Goal: Obtain resource: Download file/media

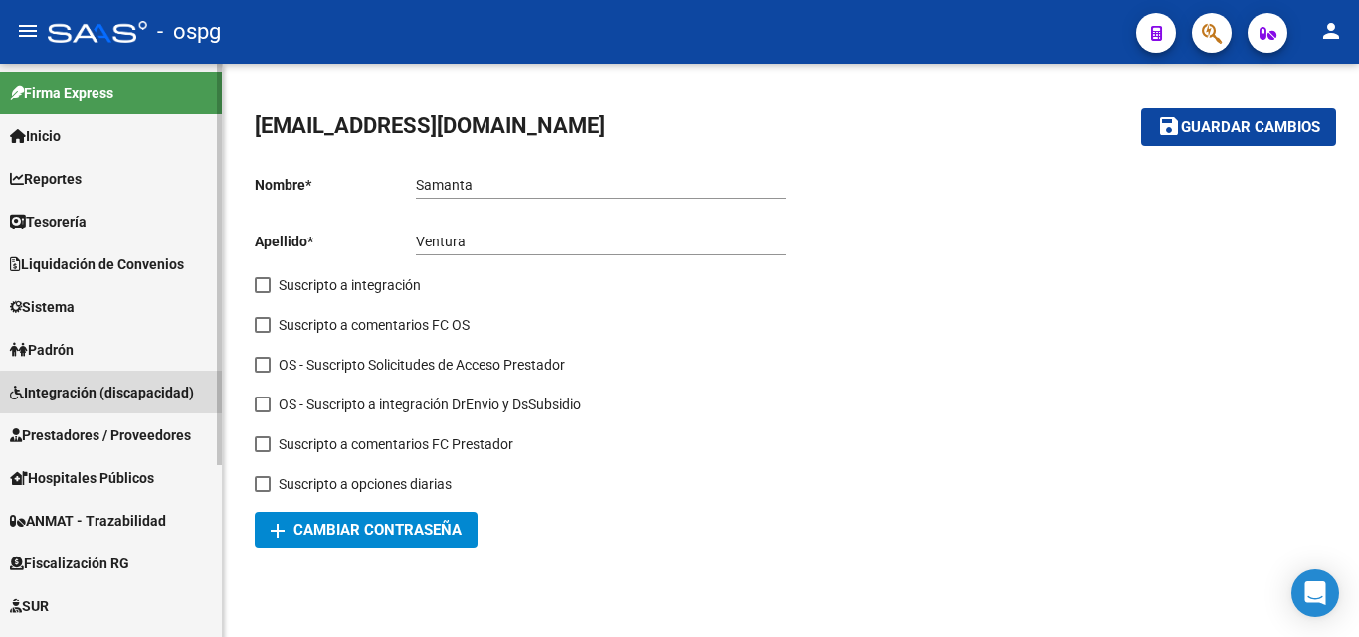
click at [178, 397] on span "Integración (discapacidad)" at bounding box center [102, 393] width 184 height 22
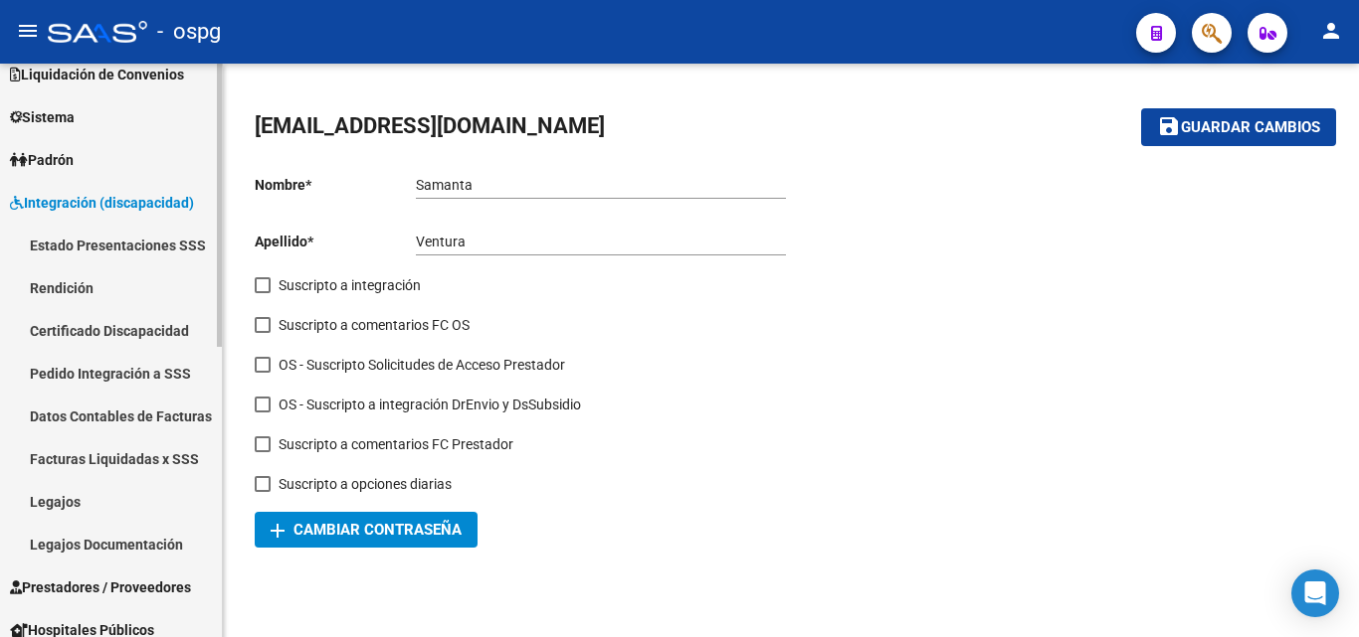
scroll to position [199, 0]
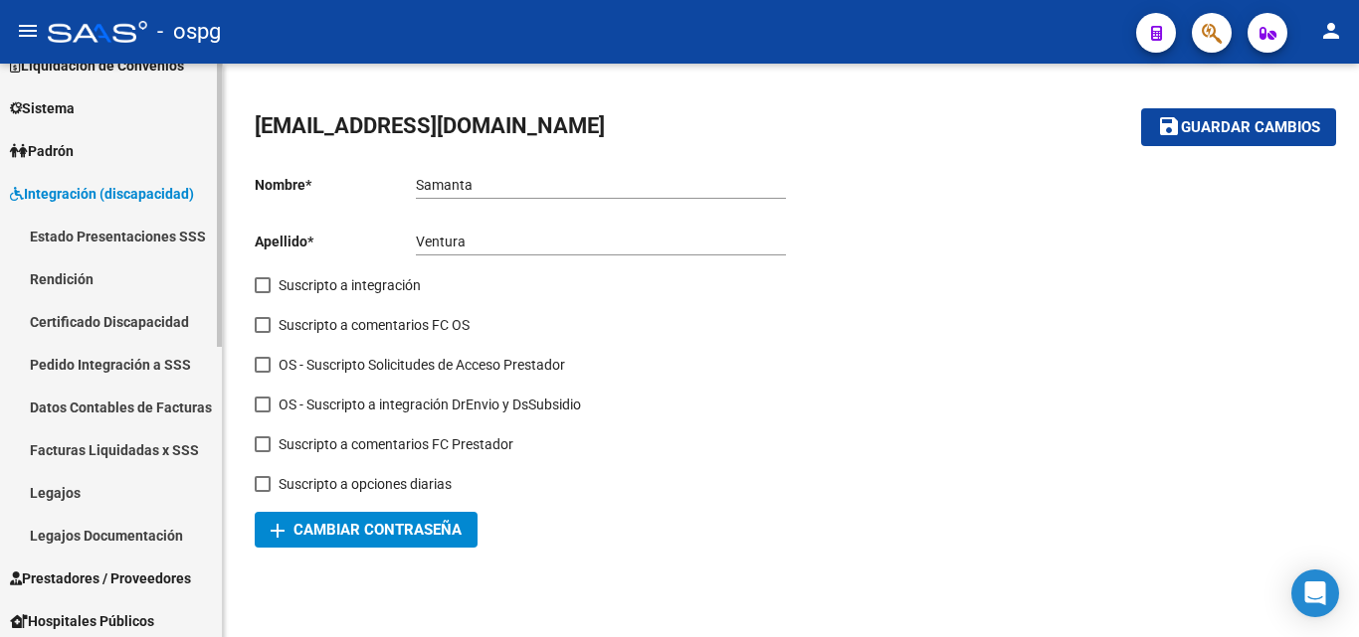
click at [124, 364] on link "Pedido Integración a SSS" at bounding box center [111, 364] width 222 height 43
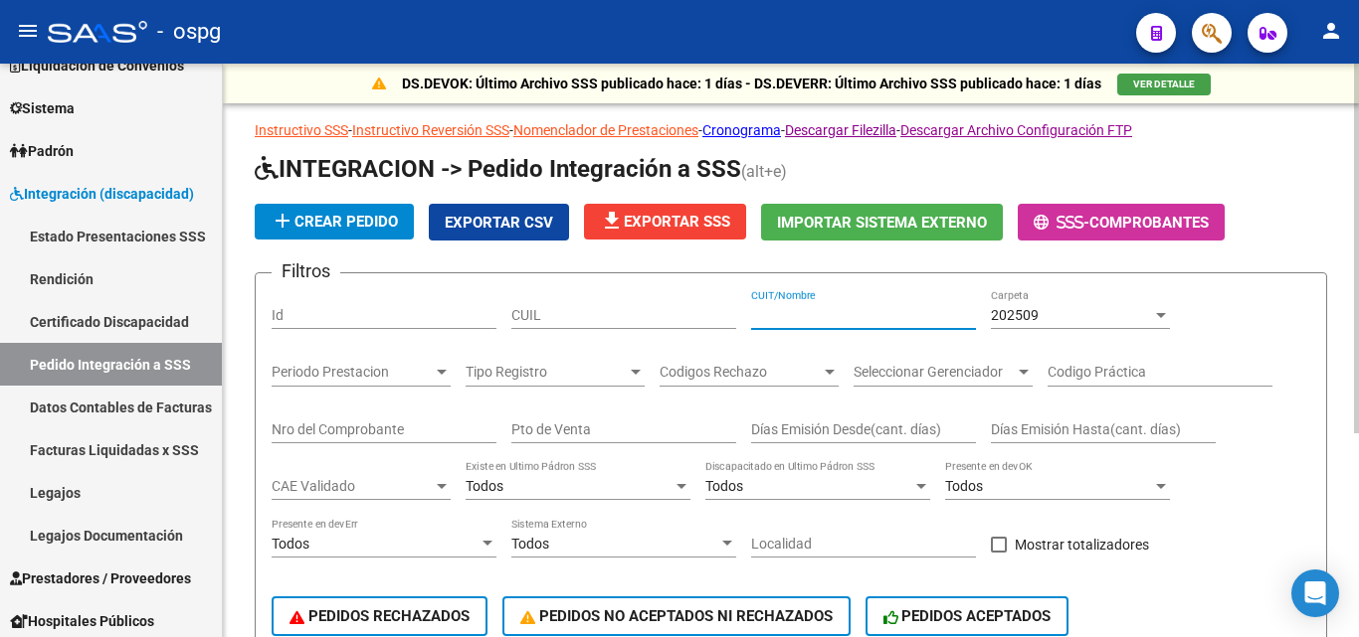
click at [811, 318] on input "CUIT/Nombre" at bounding box center [863, 315] width 225 height 17
paste input "27315411691"
type input "27315411691"
click at [1074, 314] on div "202509" at bounding box center [1071, 315] width 161 height 17
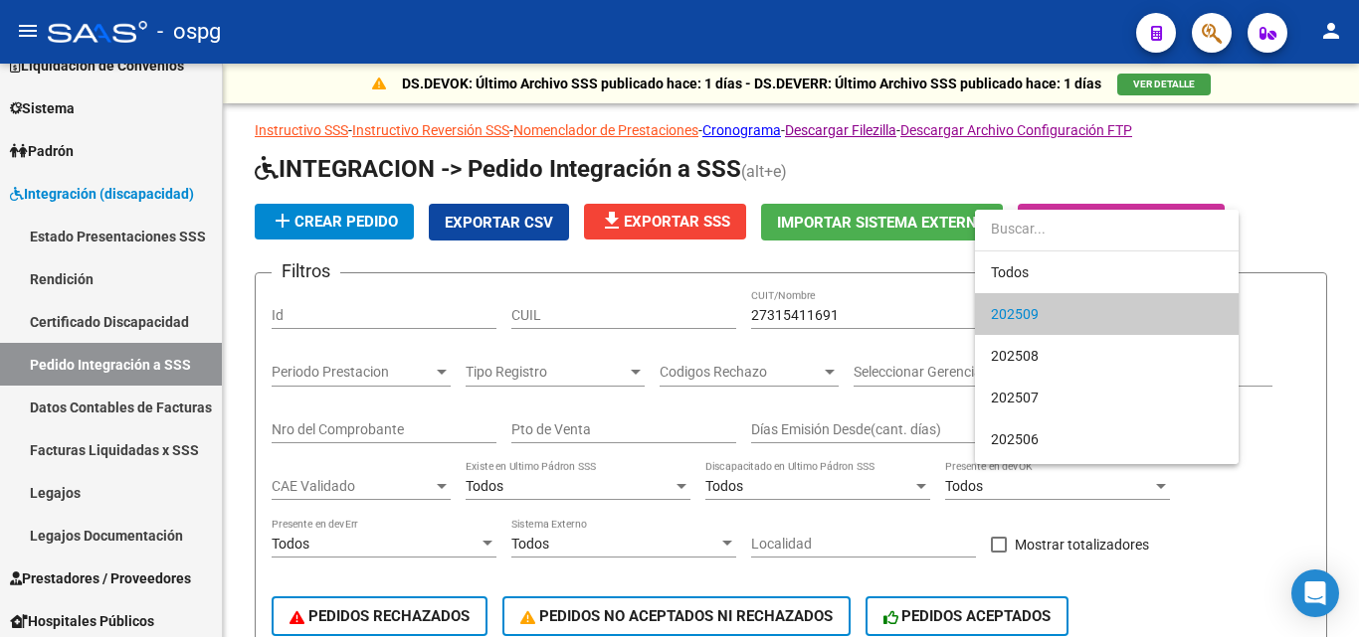
click at [1296, 311] on div at bounding box center [679, 318] width 1359 height 637
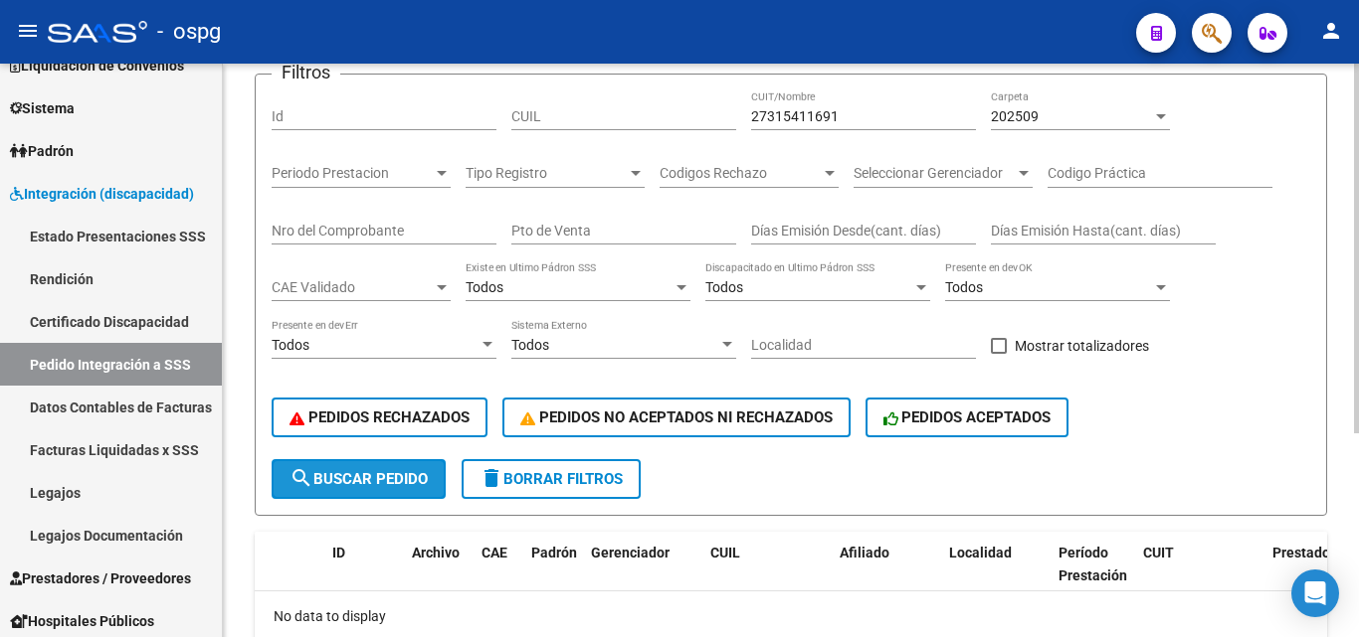
click at [399, 470] on span "search Buscar Pedido" at bounding box center [358, 479] width 138 height 18
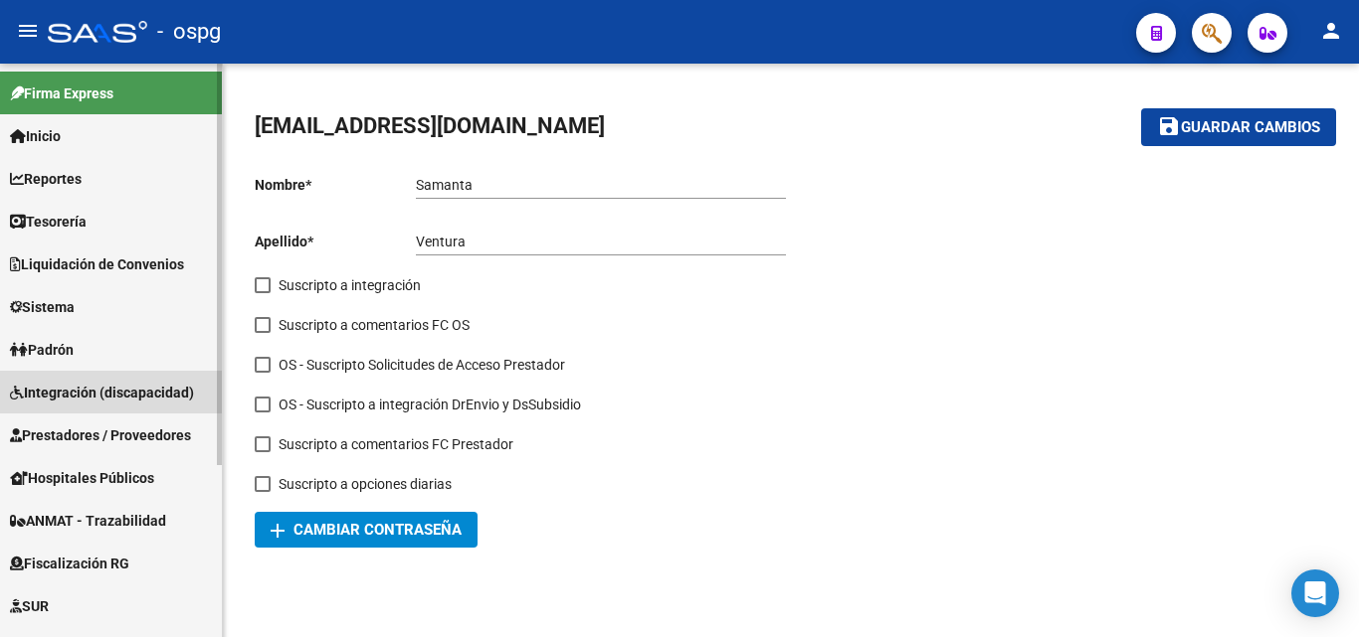
click at [91, 388] on span "Integración (discapacidad)" at bounding box center [102, 393] width 184 height 22
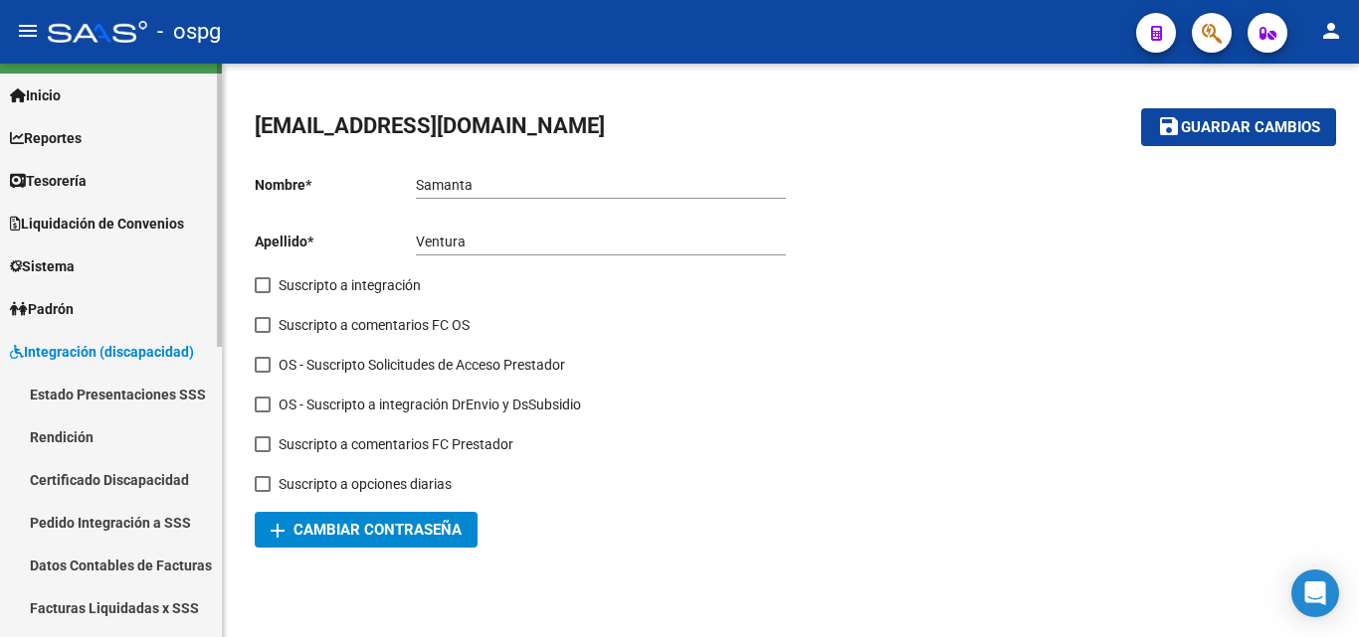
scroll to position [99, 0]
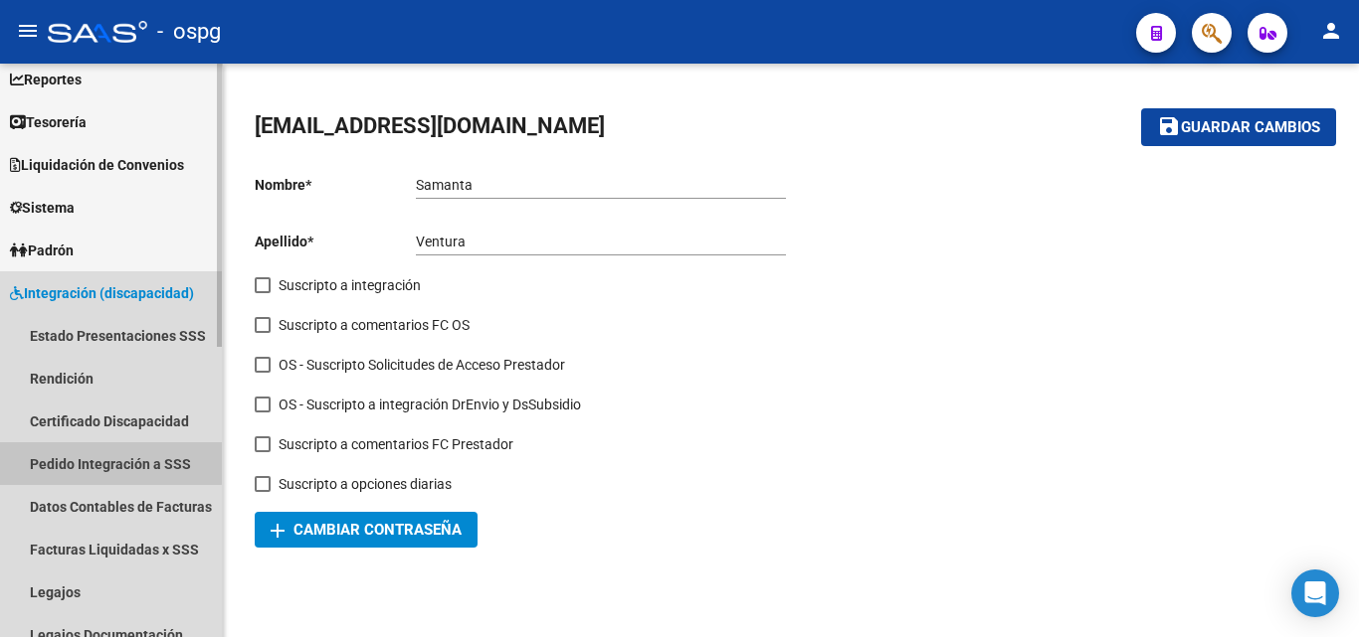
click at [104, 463] on link "Pedido Integración a SSS" at bounding box center [111, 464] width 222 height 43
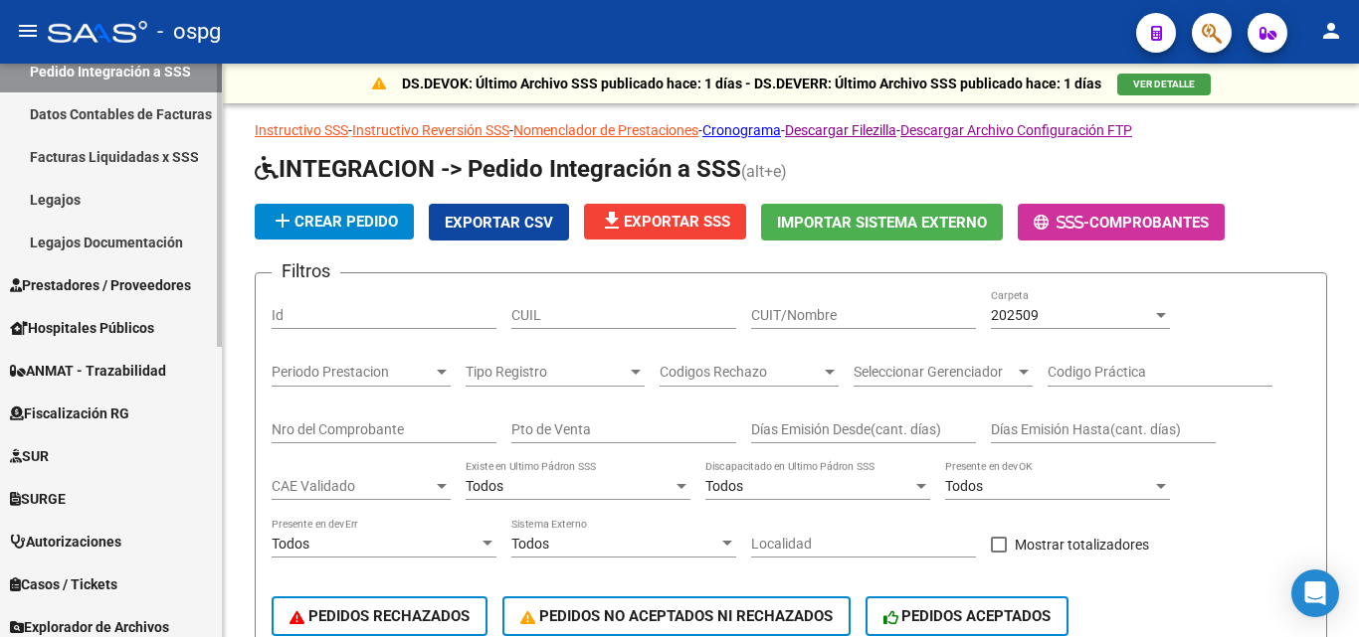
scroll to position [497, 0]
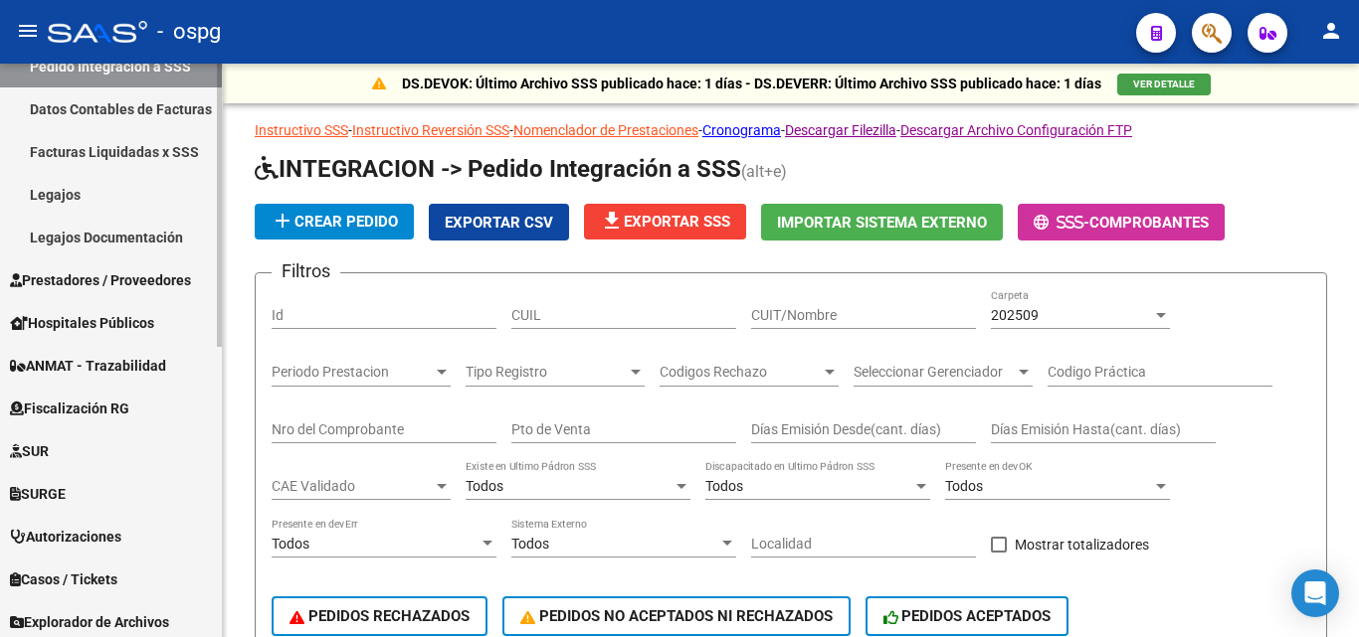
click at [95, 275] on span "Prestadores / Proveedores" at bounding box center [100, 281] width 181 height 22
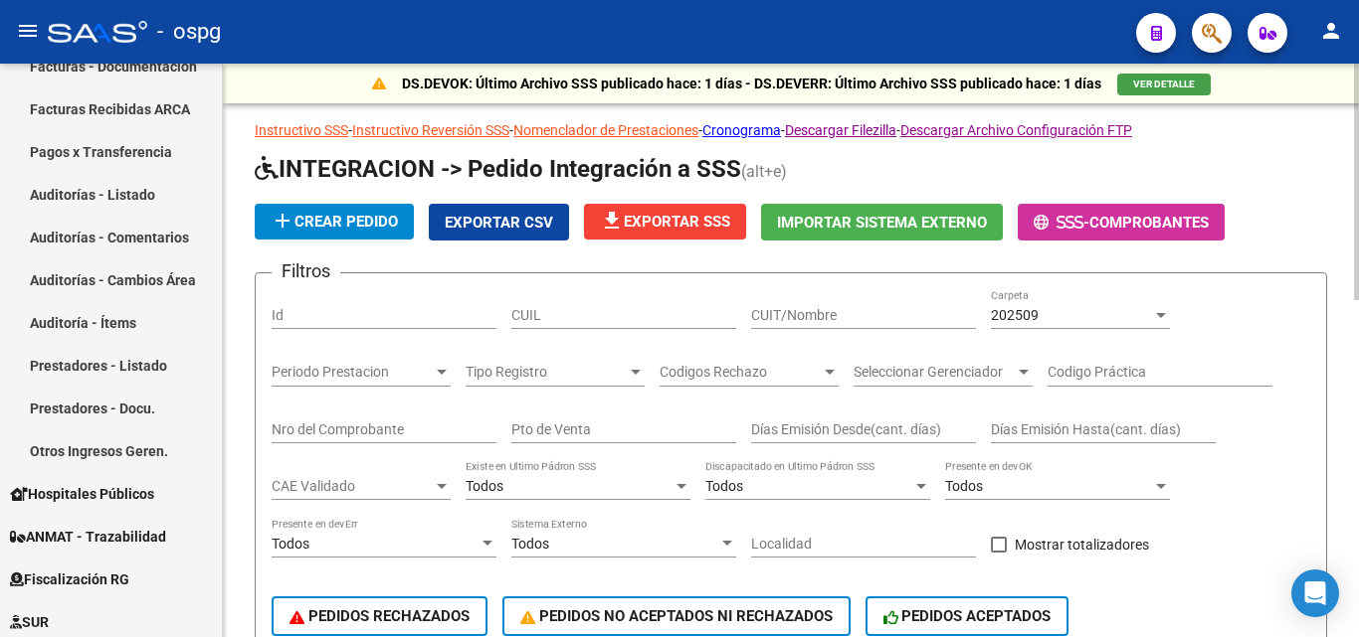
scroll to position [298, 0]
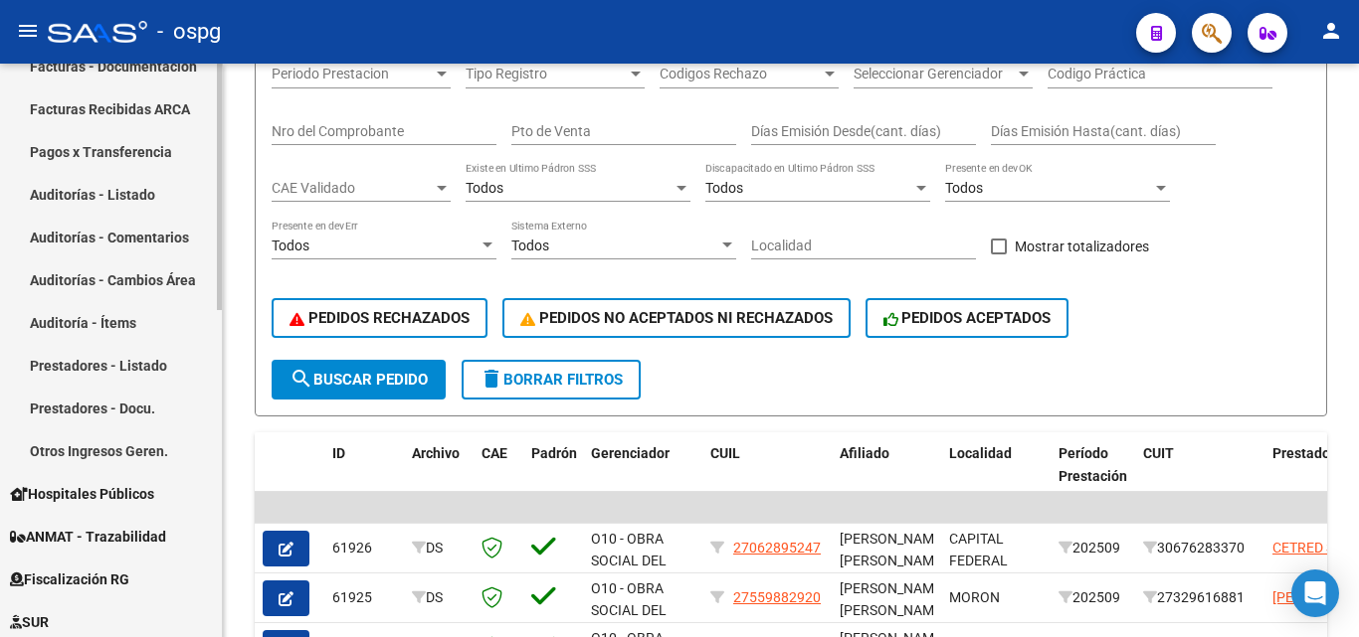
click at [125, 411] on link "Prestadores - Docu." at bounding box center [111, 408] width 222 height 43
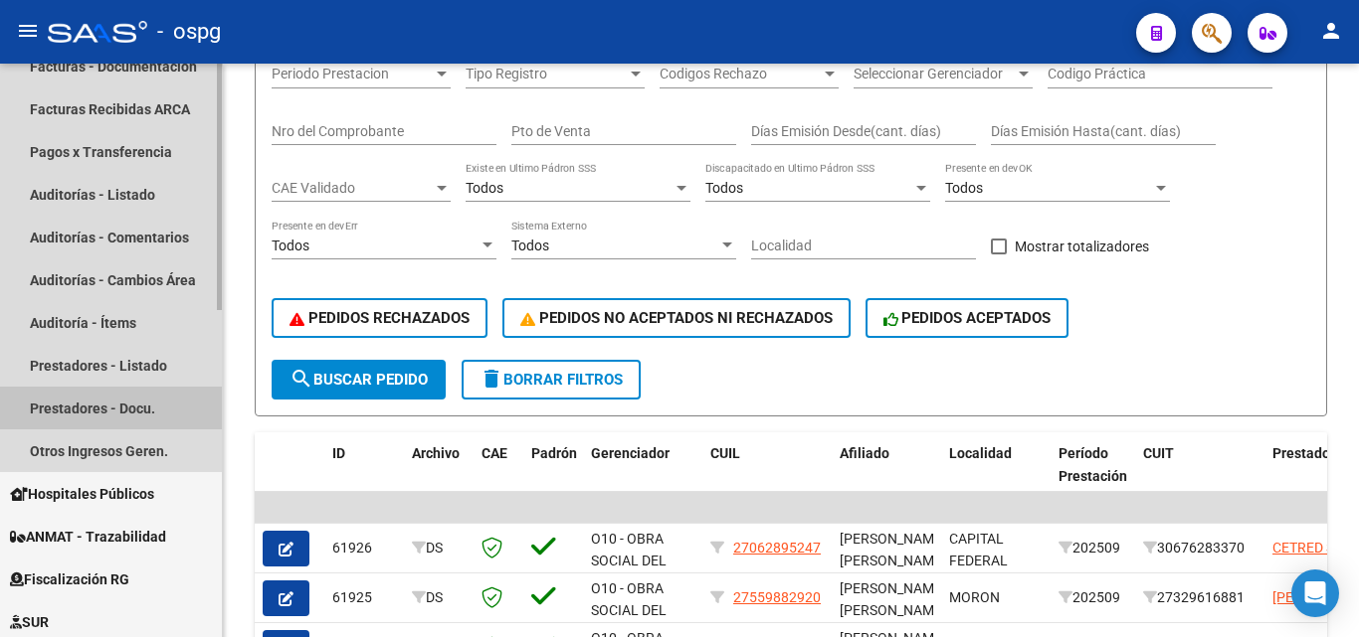
click at [132, 403] on link "Prestadores - Docu." at bounding box center [111, 408] width 222 height 43
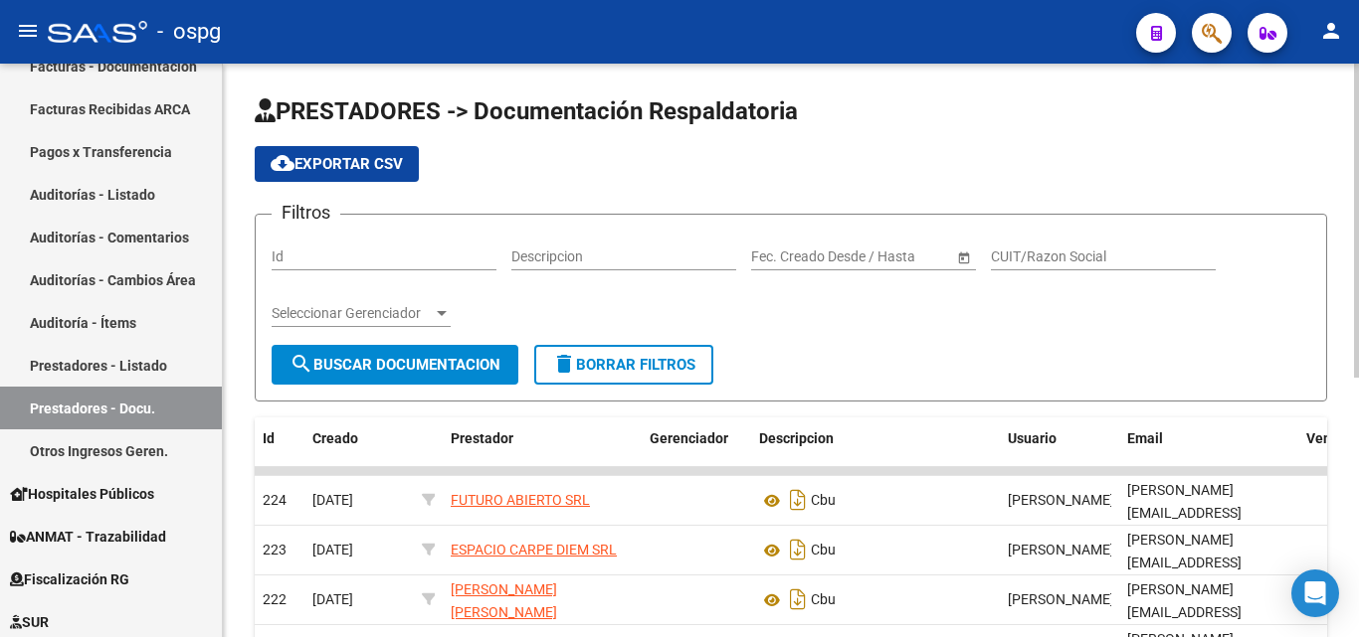
click at [999, 261] on input "CUIT/Razon Social" at bounding box center [1103, 257] width 225 height 17
click at [1029, 260] on input "CUIT/Razon Social" at bounding box center [1103, 257] width 225 height 17
paste input "23337832644"
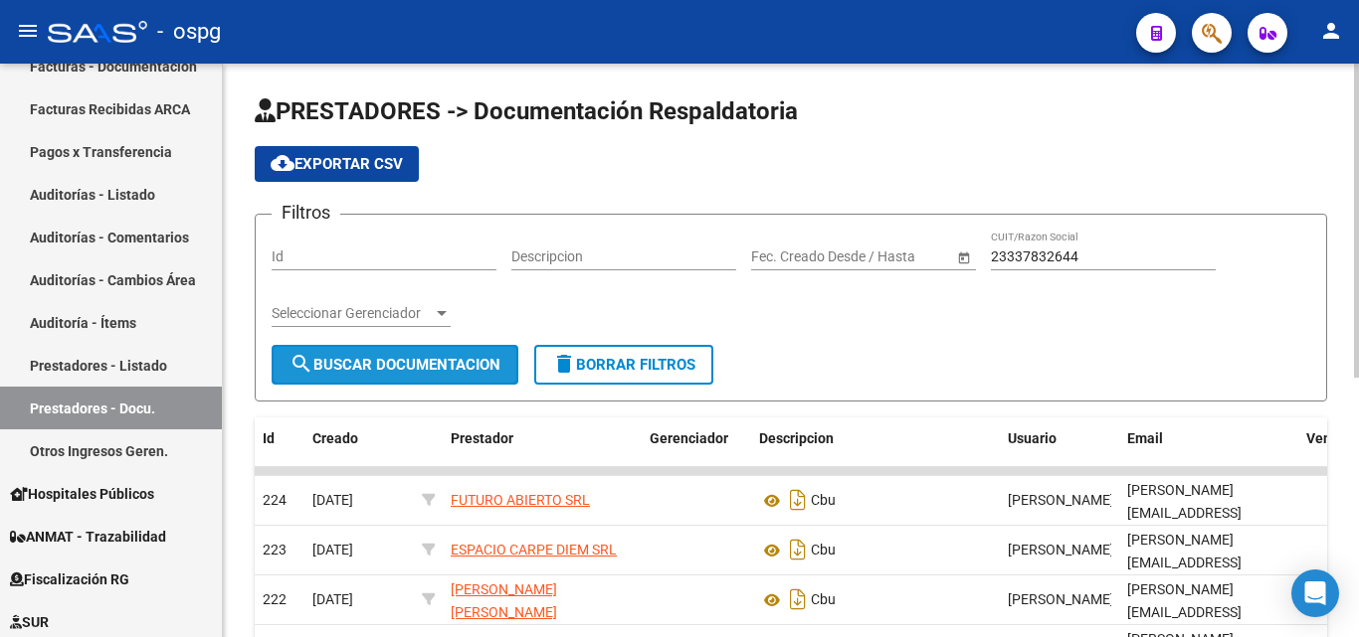
click at [449, 359] on span "search Buscar Documentacion" at bounding box center [394, 365] width 211 height 18
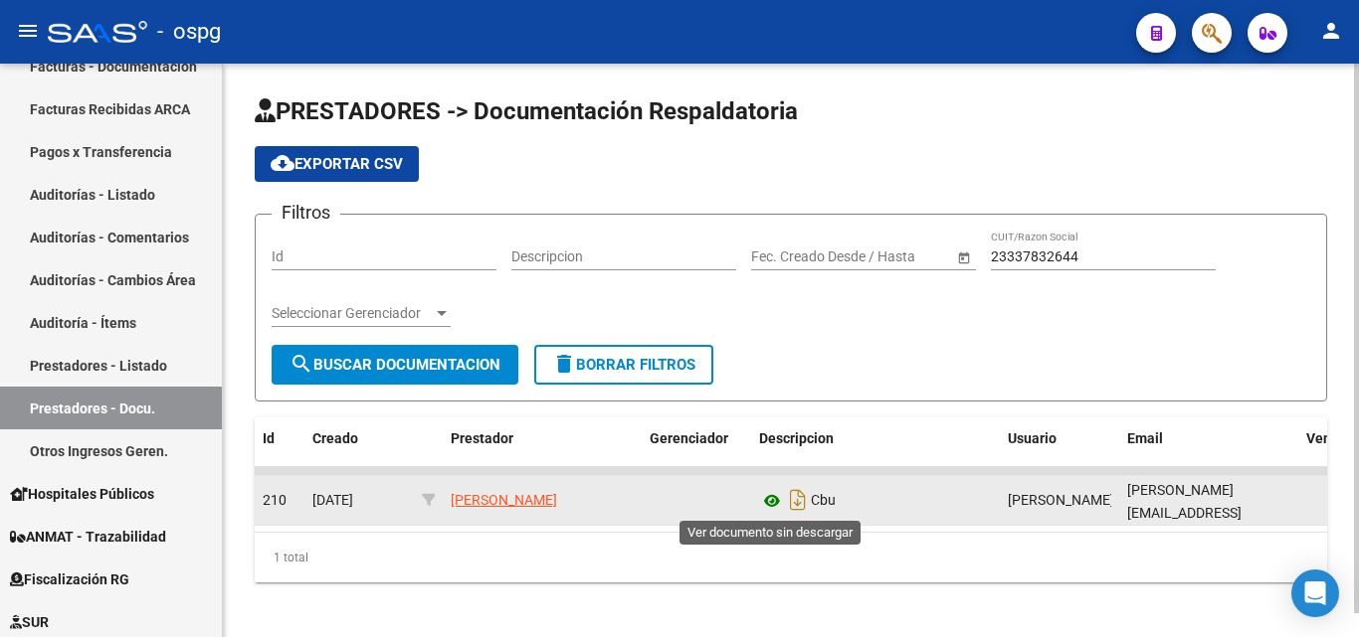
click at [776, 501] on icon at bounding box center [772, 501] width 26 height 24
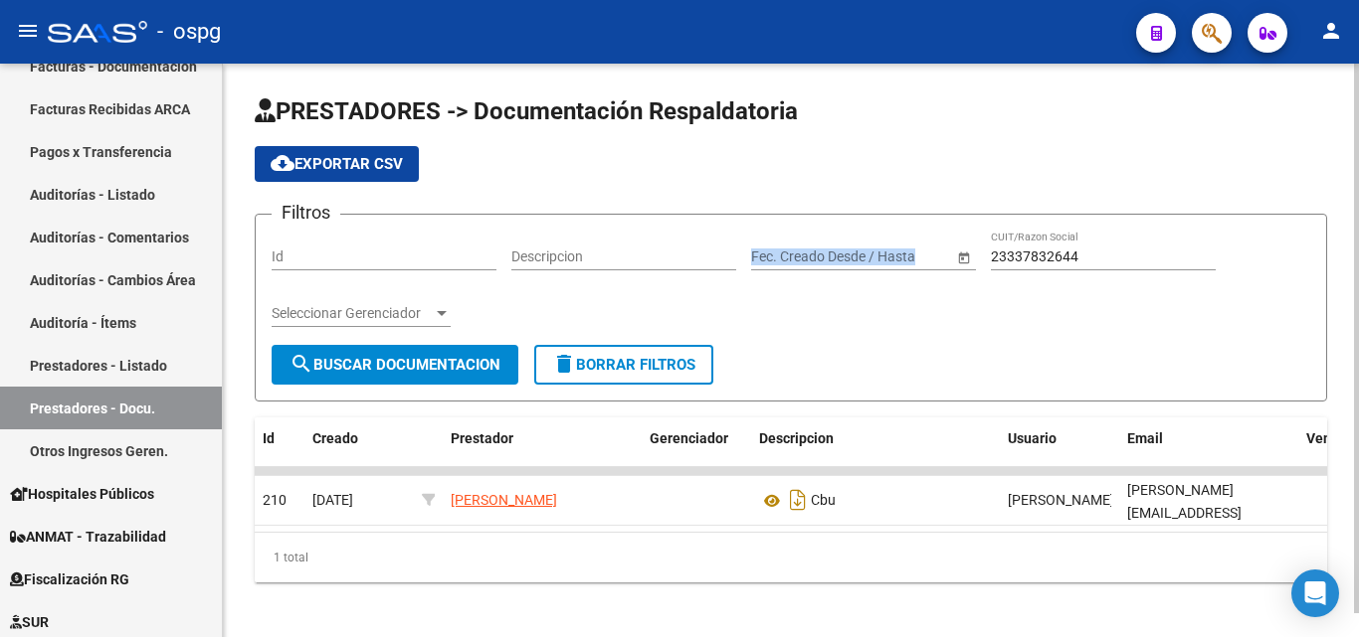
drag, startPoint x: 1098, startPoint y: 247, endPoint x: 955, endPoint y: 255, distance: 143.4
click at [911, 251] on div "Filtros Id Descripcion Fecha inicio – Fecha fin Fec. Creado Desde / Hasta 23337…" at bounding box center [791, 288] width 1038 height 114
drag, startPoint x: 1118, startPoint y: 252, endPoint x: 815, endPoint y: 216, distance: 305.4
click at [816, 221] on form "Filtros Id Descripcion Fecha inicio – Fecha fin Fec. Creado Desde / Hasta 23337…" at bounding box center [791, 308] width 1072 height 188
paste input "7173664112"
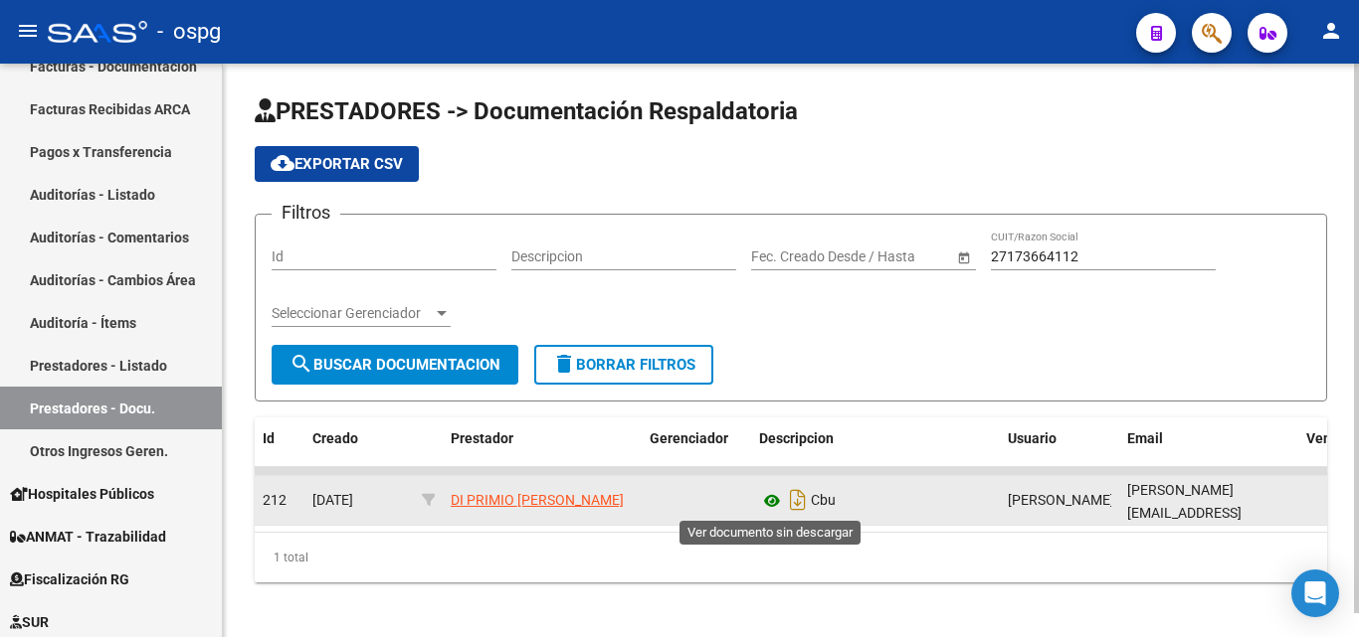
click at [768, 504] on icon at bounding box center [772, 501] width 26 height 24
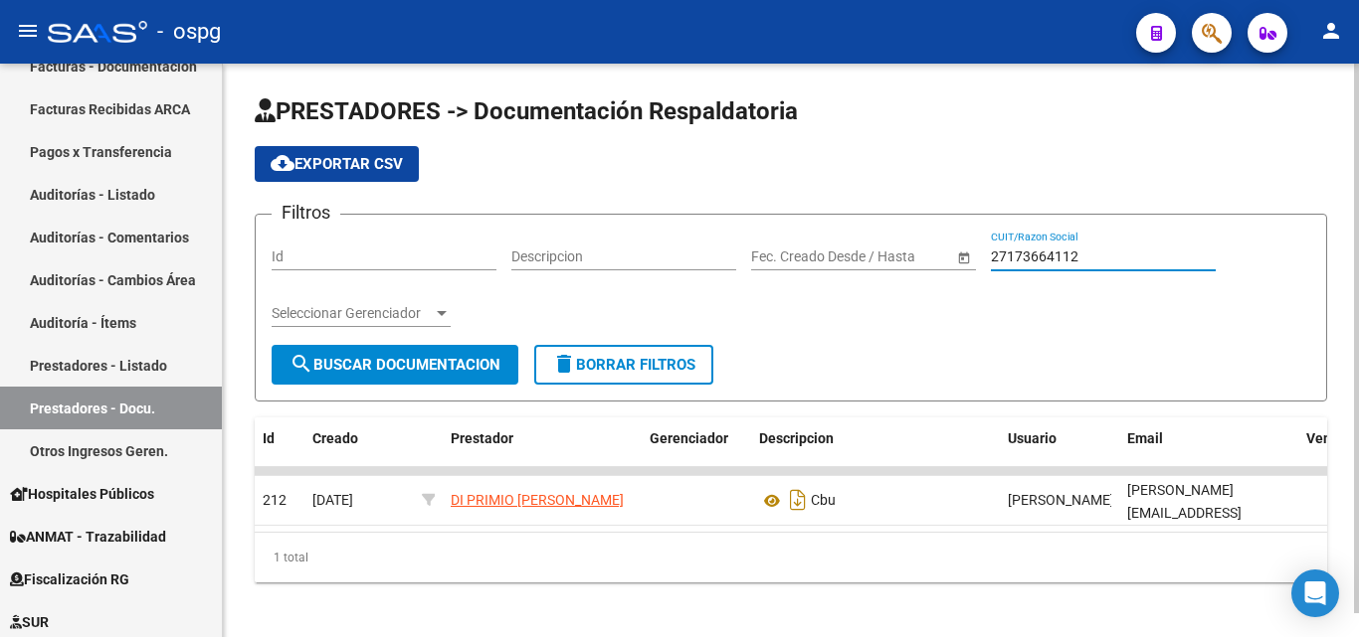
drag, startPoint x: 1096, startPoint y: 256, endPoint x: 889, endPoint y: 253, distance: 206.9
click at [890, 253] on div "Filtros Id Descripcion Fecha inicio – Fecha fin Fec. Creado Desde / Hasta 27173…" at bounding box center [791, 288] width 1038 height 114
paste input "281696187"
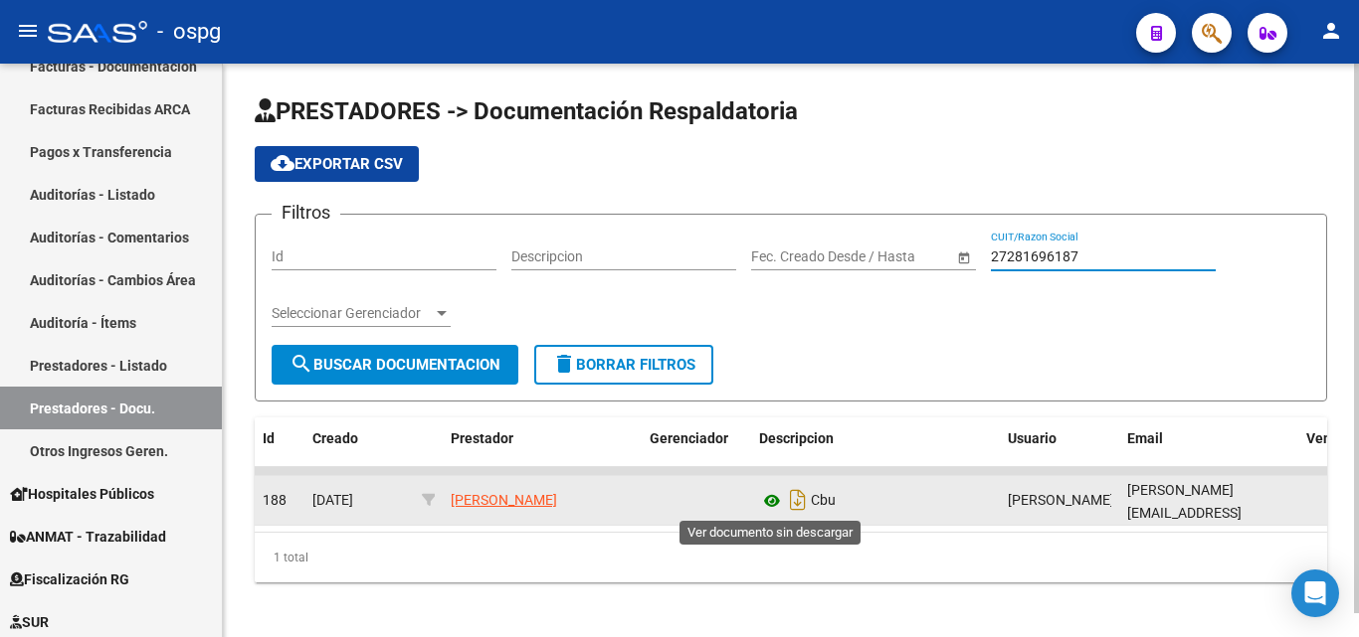
click at [772, 499] on icon at bounding box center [772, 501] width 26 height 24
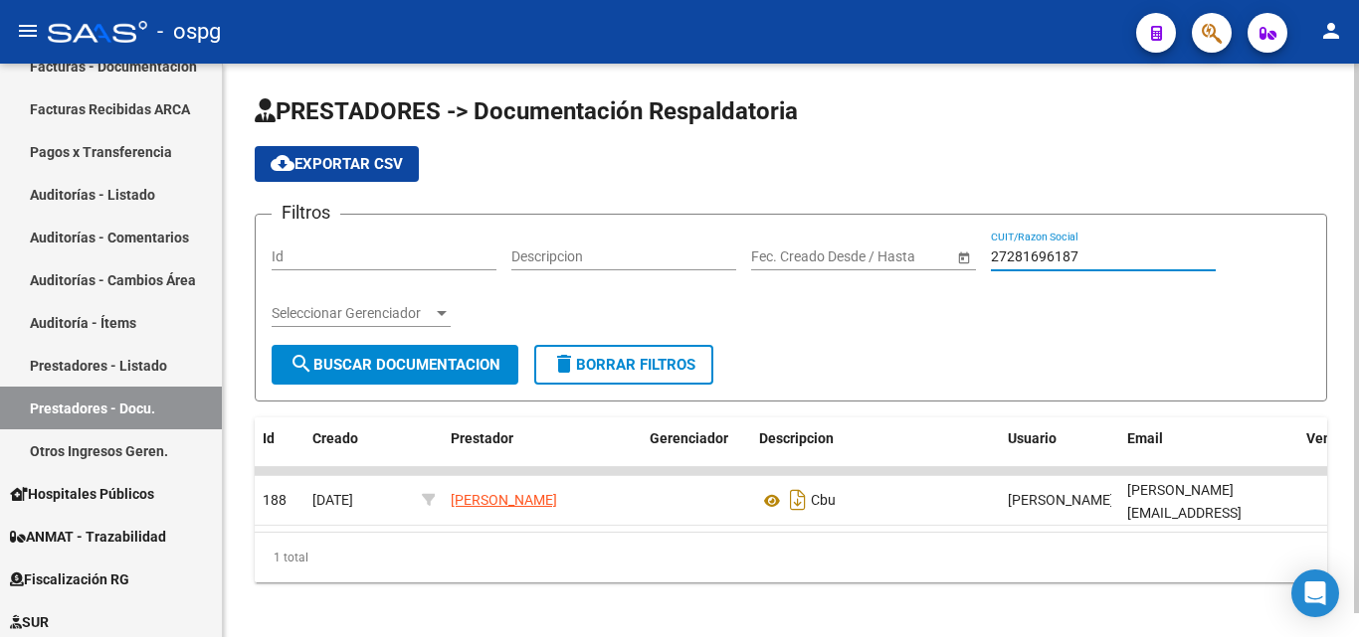
drag, startPoint x: 1111, startPoint y: 255, endPoint x: 875, endPoint y: 252, distance: 235.7
click at [875, 254] on div "Filtros Id Descripcion Fecha inicio – Fecha fin Fec. Creado Desde / Hasta 27281…" at bounding box center [791, 288] width 1038 height 114
paste input "312413529"
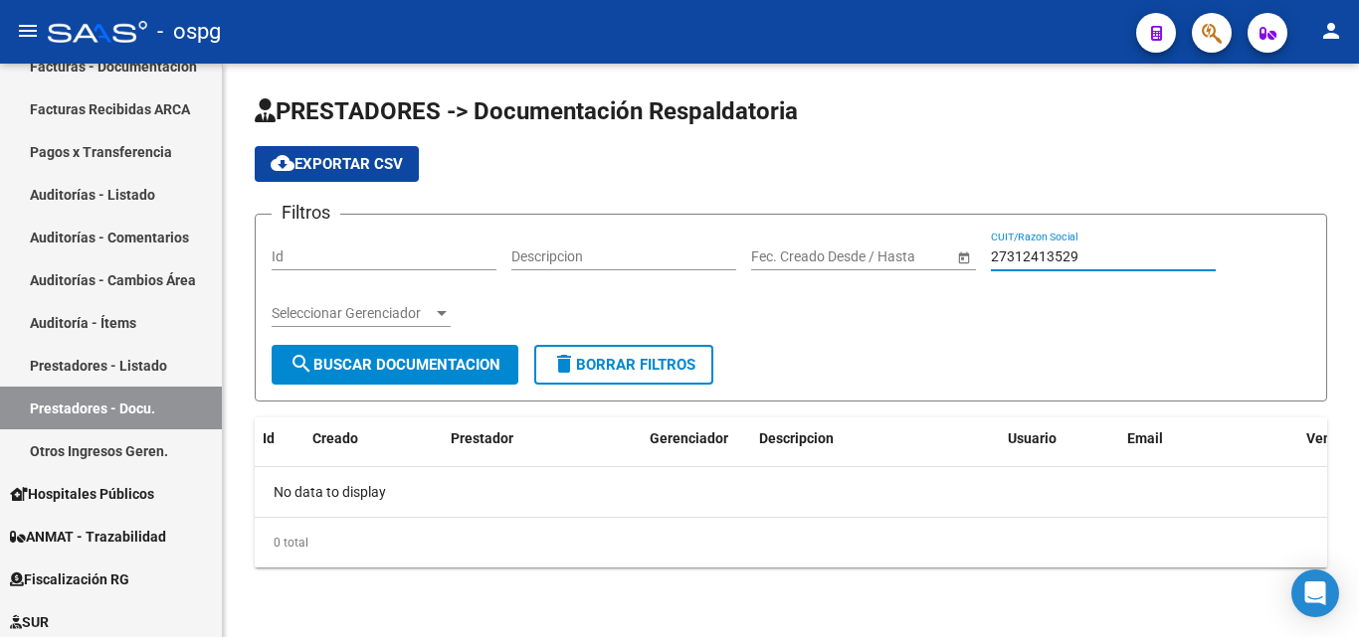
drag, startPoint x: 1111, startPoint y: 251, endPoint x: 861, endPoint y: 239, distance: 249.9
click at [861, 239] on div "Filtros Id Descripcion Fecha inicio – Fecha fin Fec. Creado Desde / Hasta 27312…" at bounding box center [791, 288] width 1038 height 114
paste input "993603"
drag, startPoint x: 1088, startPoint y: 257, endPoint x: 885, endPoint y: 252, distance: 202.9
click at [885, 252] on div "Filtros Id Descripcion Fecha inicio – Fecha fin Fec. Creado Desde / Hasta 27319…" at bounding box center [791, 288] width 1038 height 114
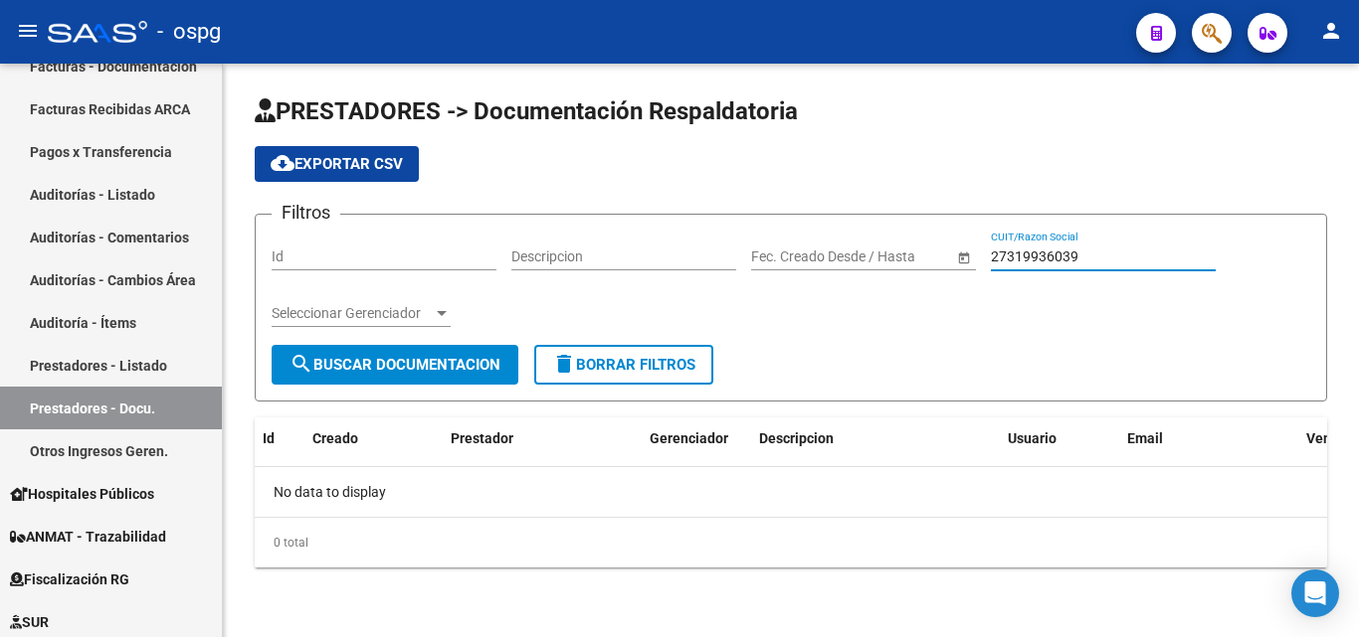
paste input "62968742"
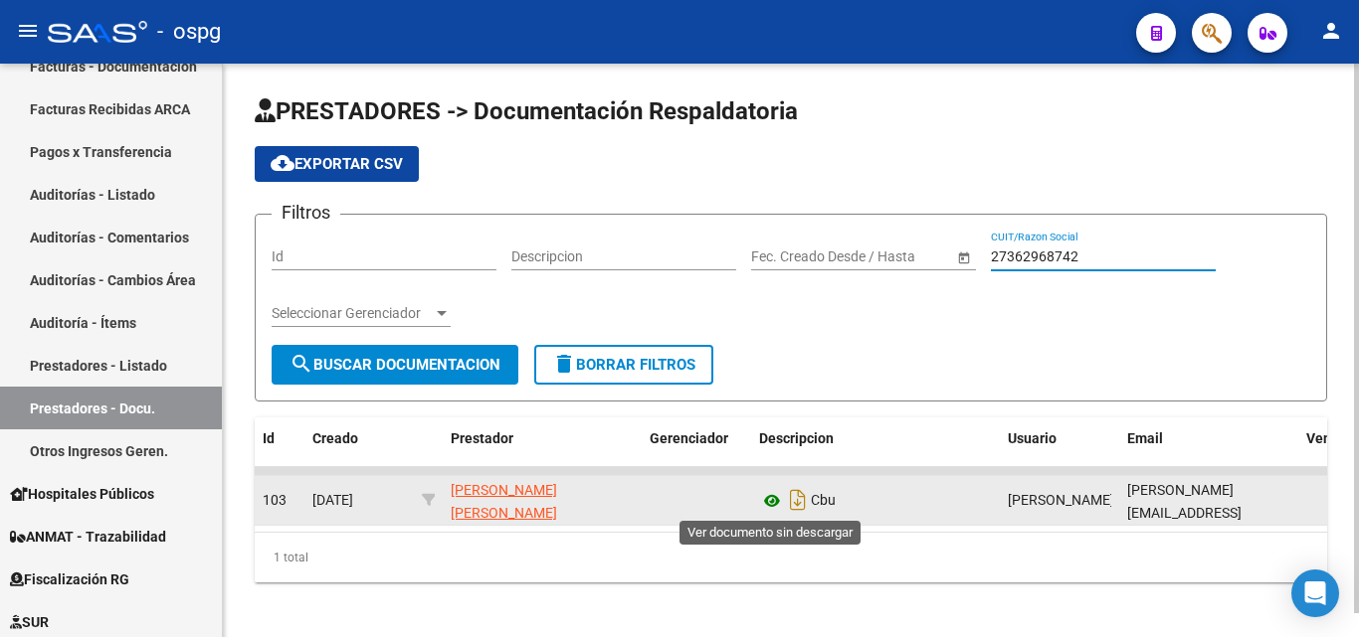
click at [779, 497] on icon at bounding box center [772, 501] width 26 height 24
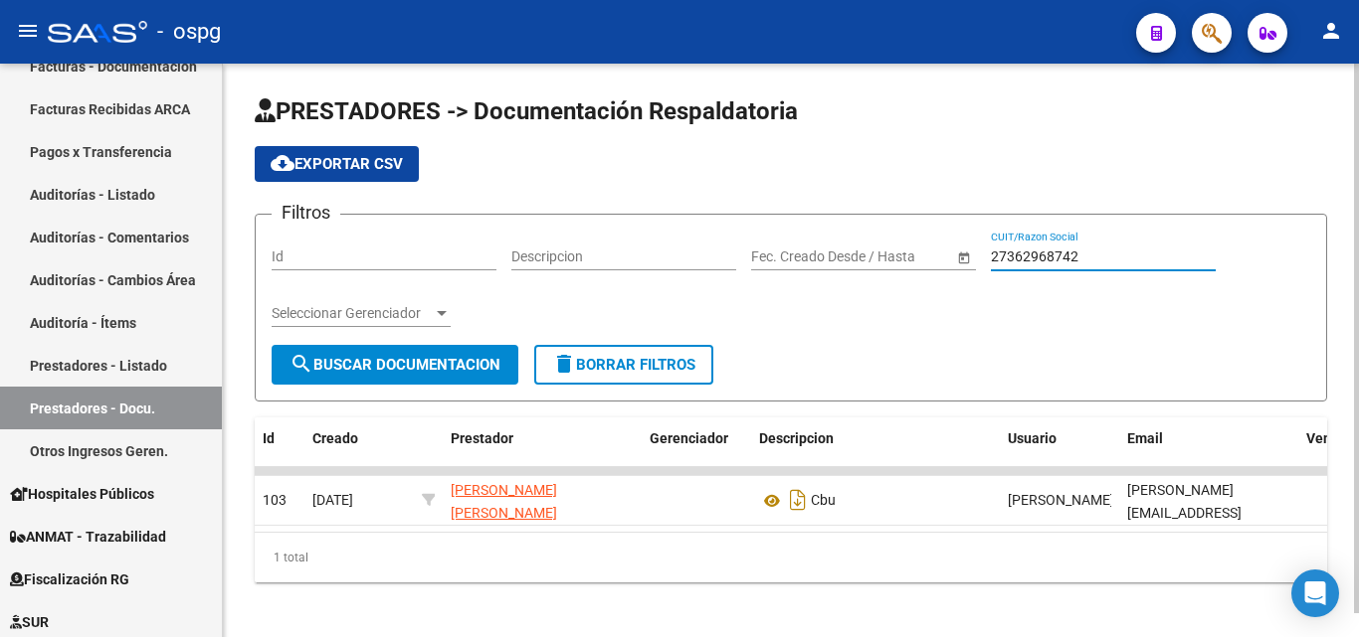
drag, startPoint x: 1068, startPoint y: 253, endPoint x: 1003, endPoint y: 253, distance: 64.6
click at [999, 253] on input "27362968742" at bounding box center [1103, 257] width 225 height 17
drag, startPoint x: 1095, startPoint y: 256, endPoint x: 896, endPoint y: 248, distance: 199.1
click at [896, 248] on div "Filtros Id Descripcion Fecha inicio – Fecha fin Fec. Creado Desde / Hasta 27362…" at bounding box center [791, 288] width 1038 height 114
paste input "86907876"
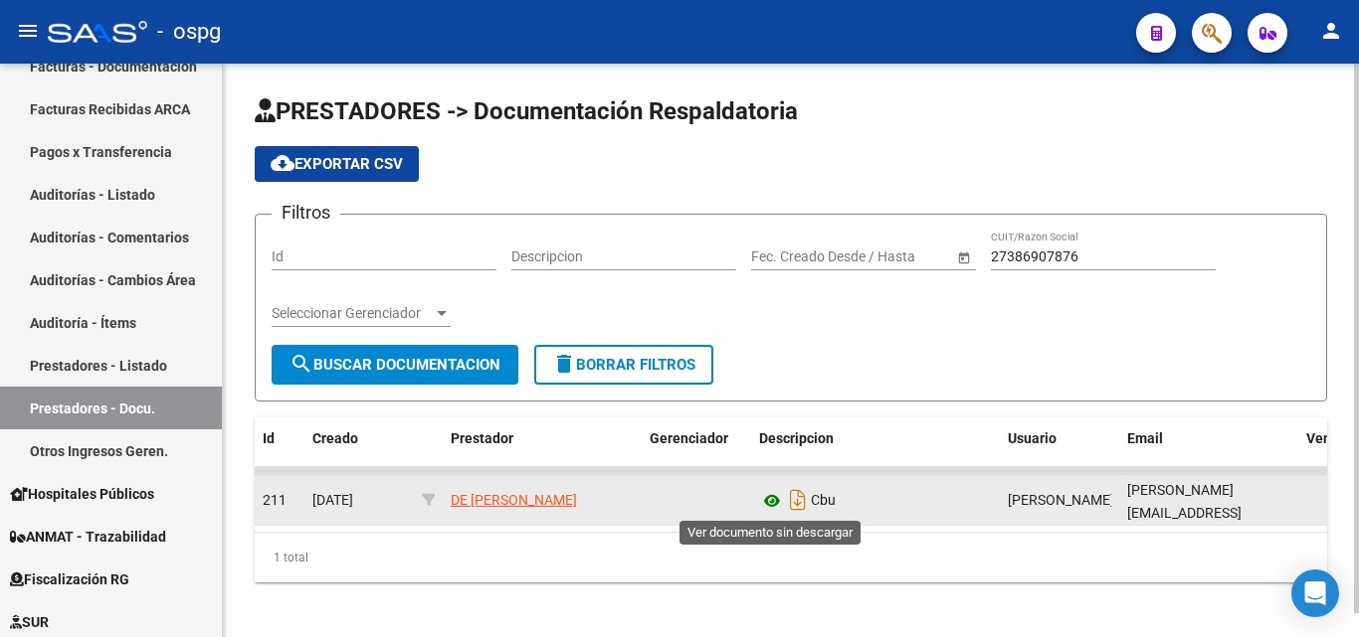
click at [773, 503] on icon at bounding box center [772, 501] width 26 height 24
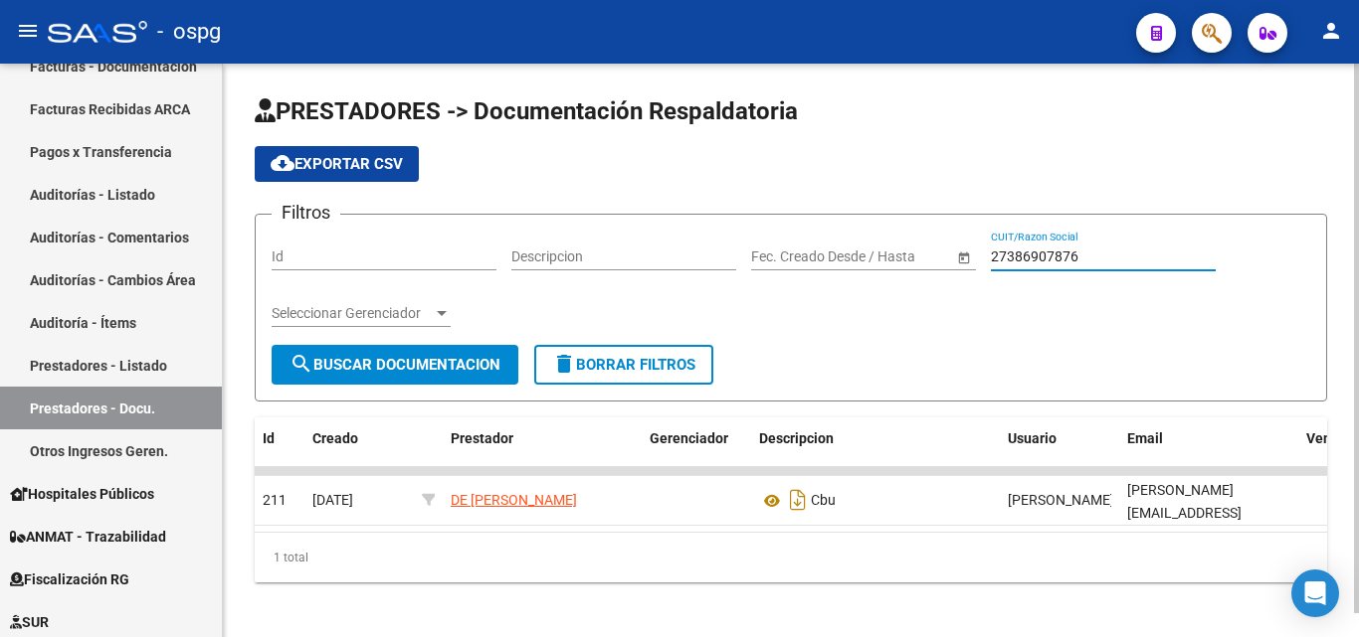
drag, startPoint x: 1117, startPoint y: 254, endPoint x: 891, endPoint y: 223, distance: 227.9
click at [892, 225] on form "Filtros Id Descripcion Fecha inicio – Fecha fin Fec. Creado Desde / Hasta 27386…" at bounding box center [791, 308] width 1072 height 188
paste input "408636294"
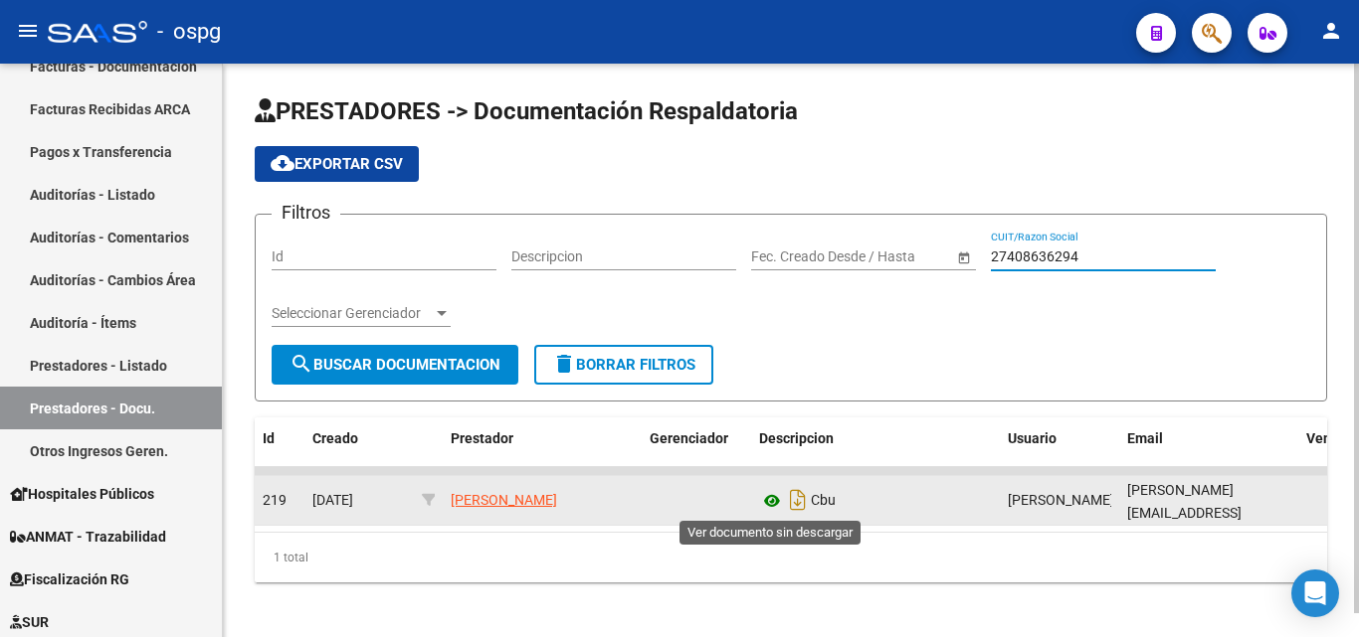
click at [777, 495] on icon at bounding box center [772, 501] width 26 height 24
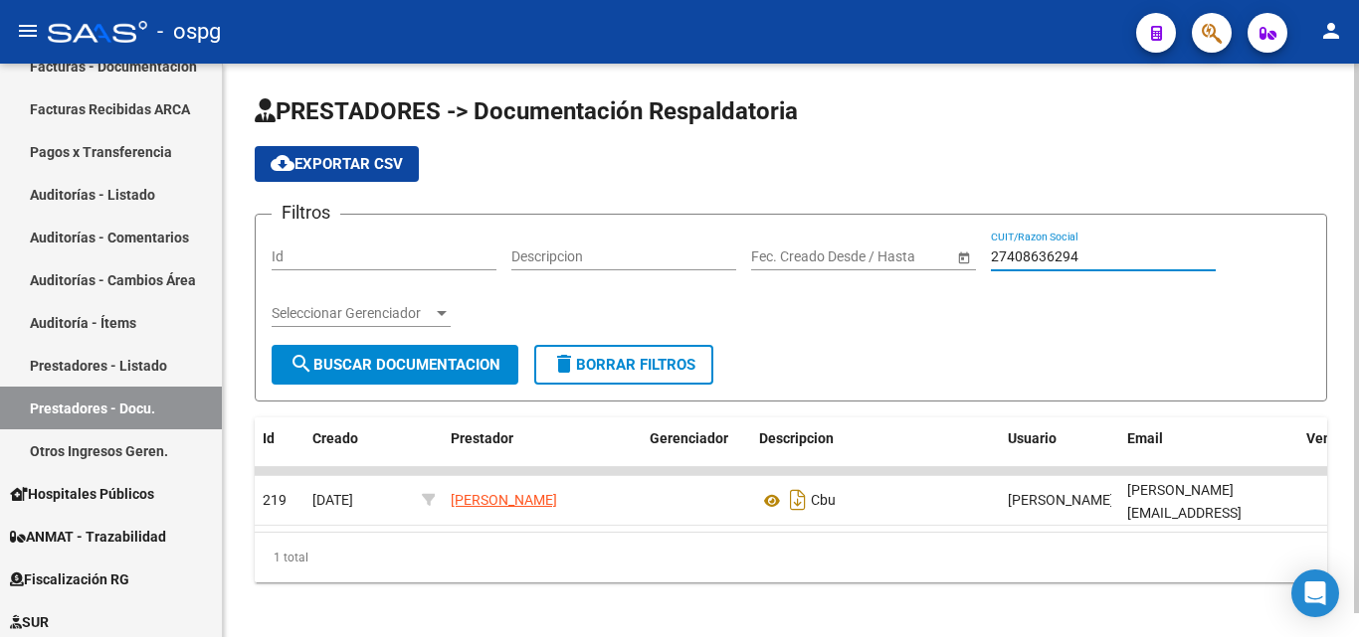
drag, startPoint x: 1105, startPoint y: 250, endPoint x: 855, endPoint y: 216, distance: 251.9
click at [855, 217] on form "Filtros Id Descripcion Fecha inicio – Fecha fin Fec. Creado Desde / Hasta 27408…" at bounding box center [791, 308] width 1072 height 188
paste input "30697737835"
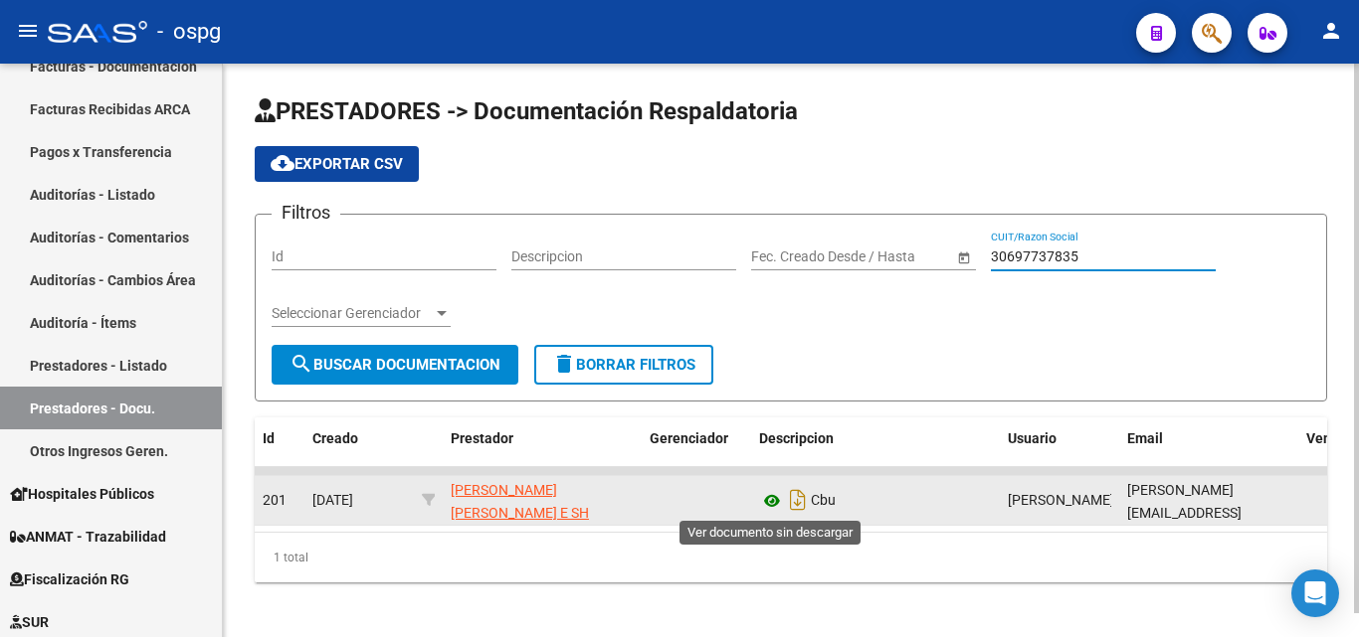
click at [770, 496] on icon at bounding box center [772, 501] width 26 height 24
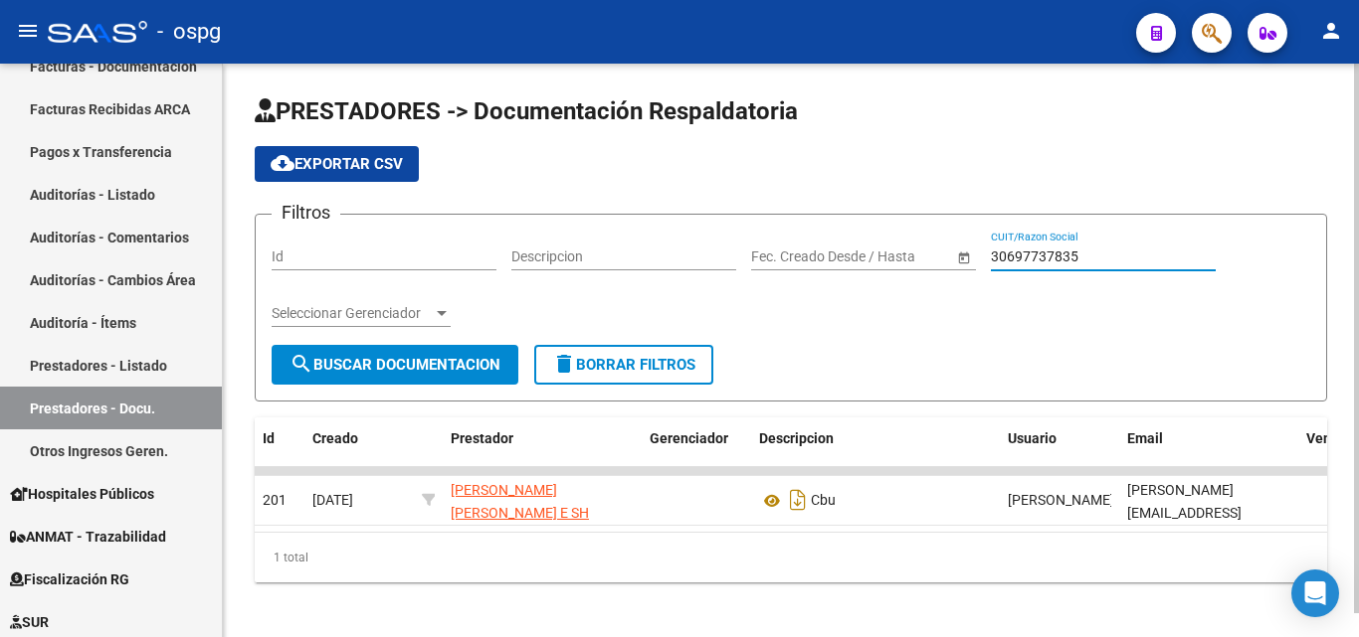
drag, startPoint x: 1098, startPoint y: 255, endPoint x: 730, endPoint y: 263, distance: 368.1
click at [730, 263] on div "Filtros Id Descripcion Fecha inicio – Fecha fin Fec. Creado Desde / Hasta 30697…" at bounding box center [791, 288] width 1038 height 114
paste input "716066823"
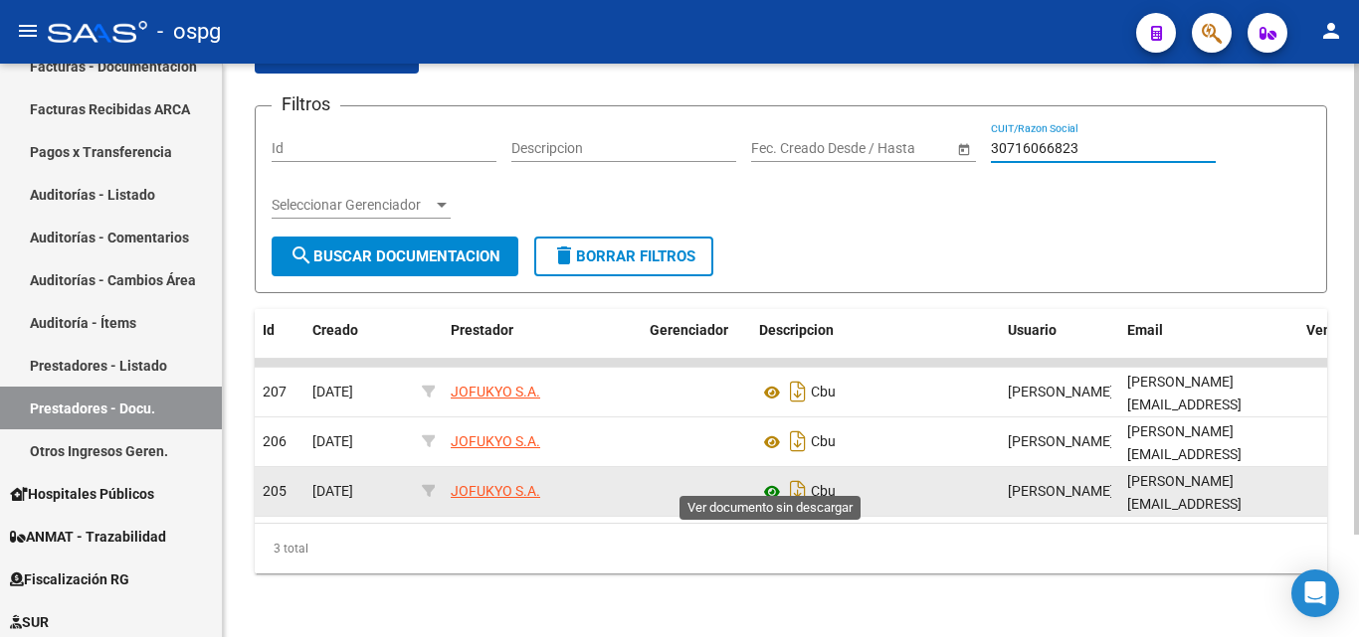
type input "30716066823"
click at [774, 480] on icon at bounding box center [772, 492] width 26 height 24
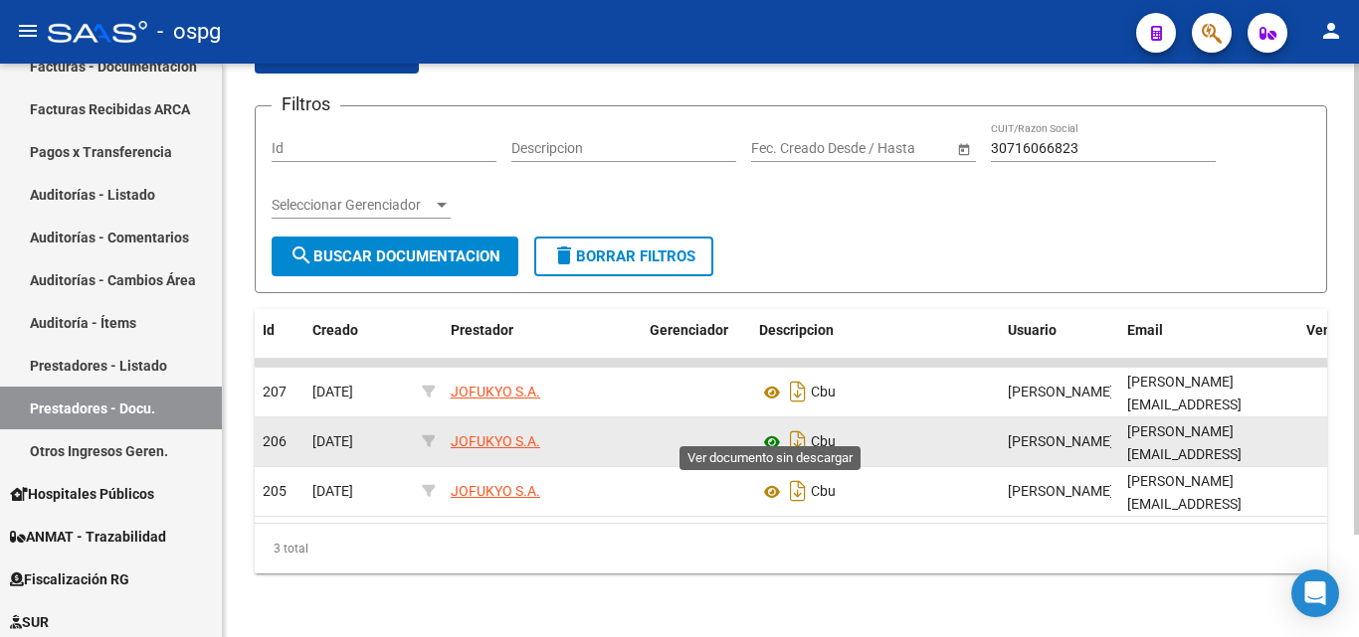
click at [767, 431] on icon at bounding box center [772, 443] width 26 height 24
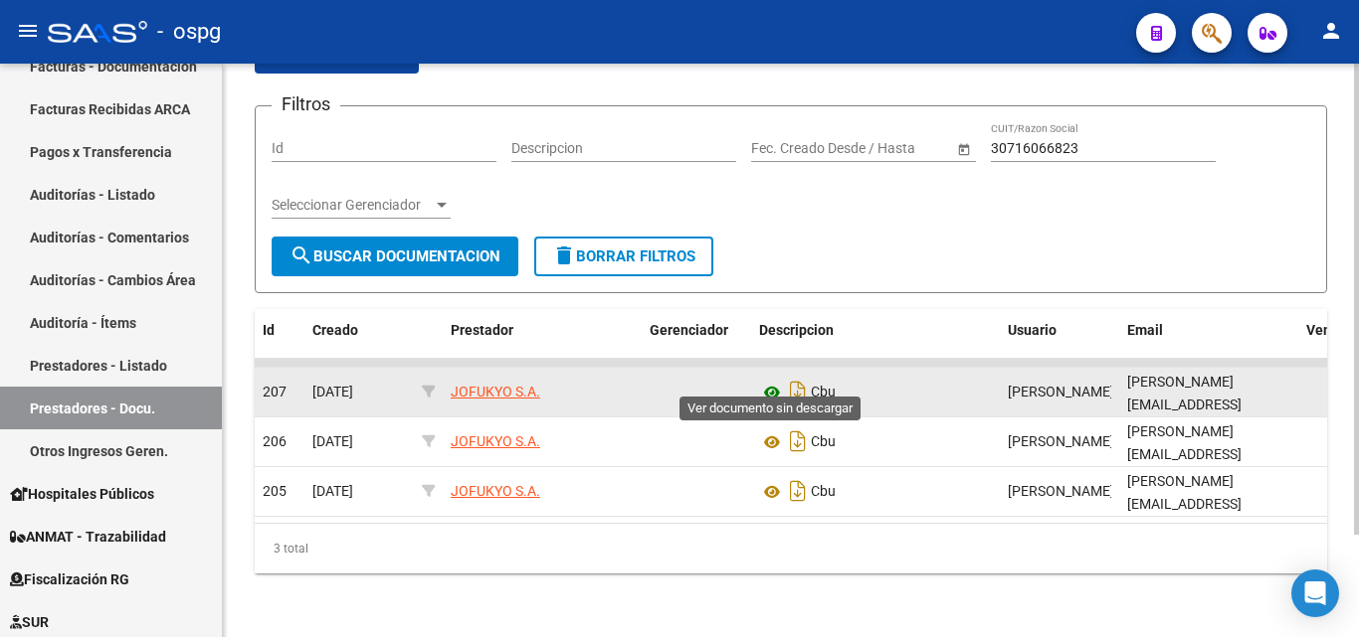
click at [770, 381] on icon at bounding box center [772, 393] width 26 height 24
